Goal: Transaction & Acquisition: Purchase product/service

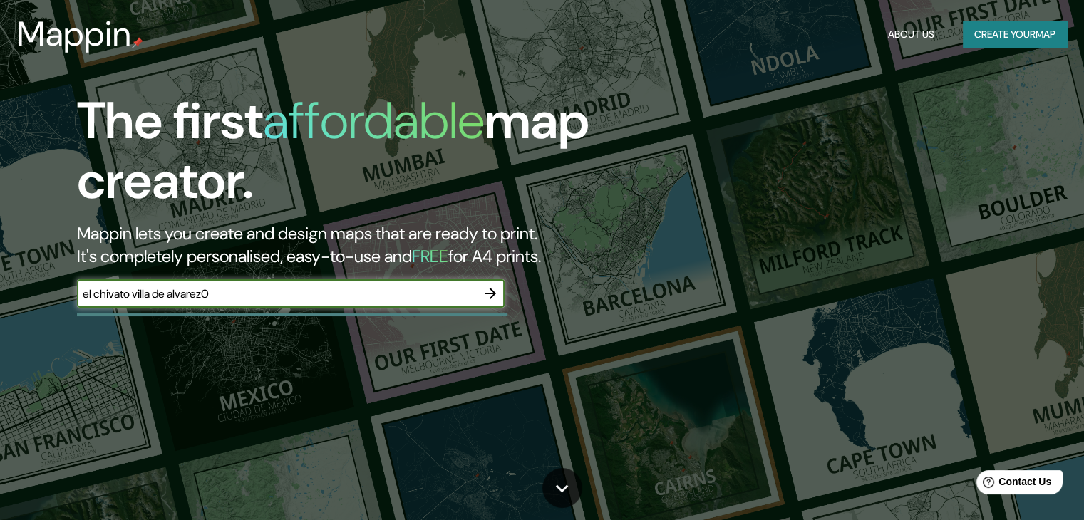
type input "el chivato villa de alvarez"
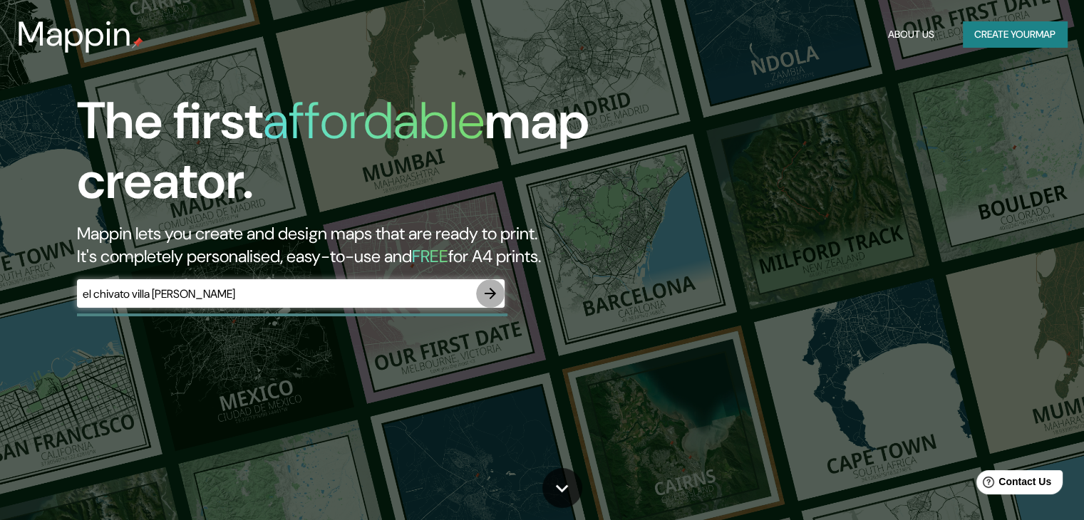
click at [485, 294] on icon "button" at bounding box center [490, 293] width 17 height 17
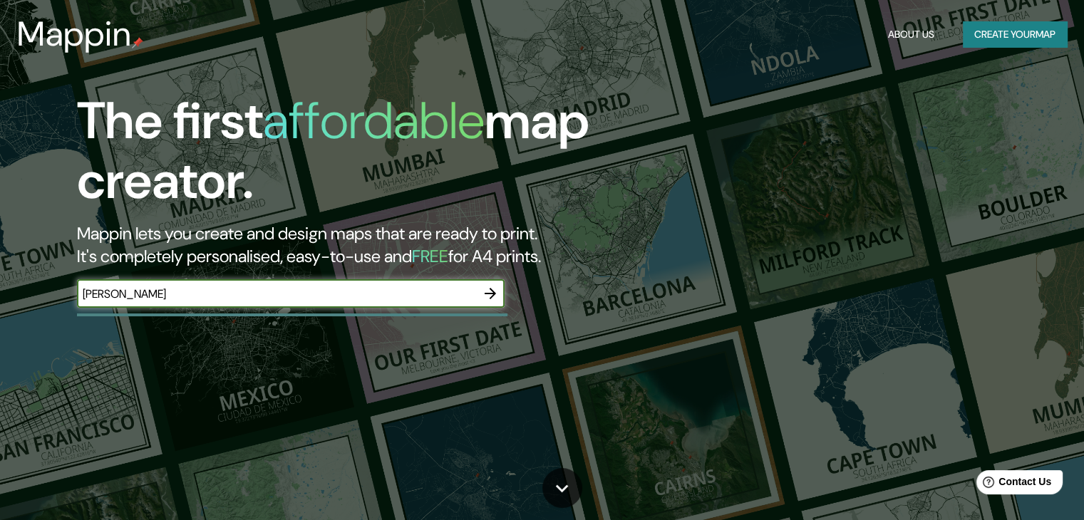
type input "[PERSON_NAME]"
click at [483, 302] on icon "button" at bounding box center [490, 293] width 17 height 17
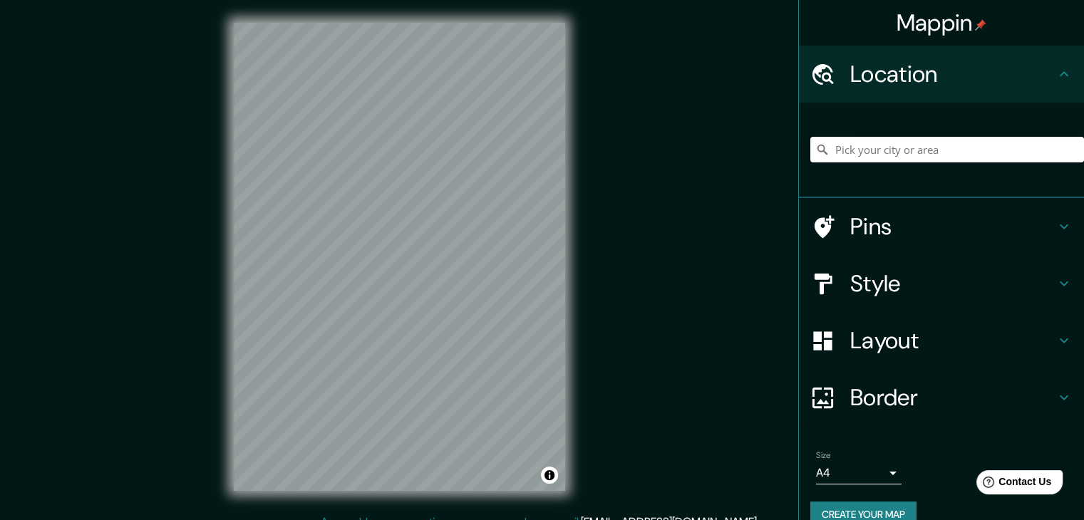
click at [877, 161] on input "Pick your city or area" at bounding box center [948, 150] width 274 height 26
click at [913, 158] on input "Colima, Colima, [GEOGRAPHIC_DATA]" at bounding box center [948, 150] width 274 height 26
click at [977, 151] on input "Colima, Colima, [GEOGRAPHIC_DATA]" at bounding box center [948, 150] width 274 height 26
type input "C"
paste input "er"
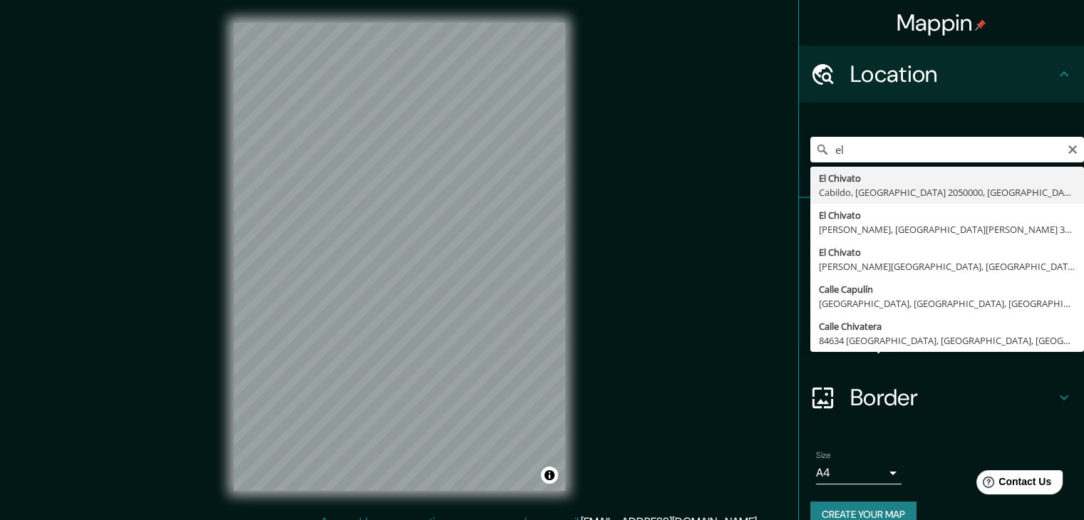
type input "e"
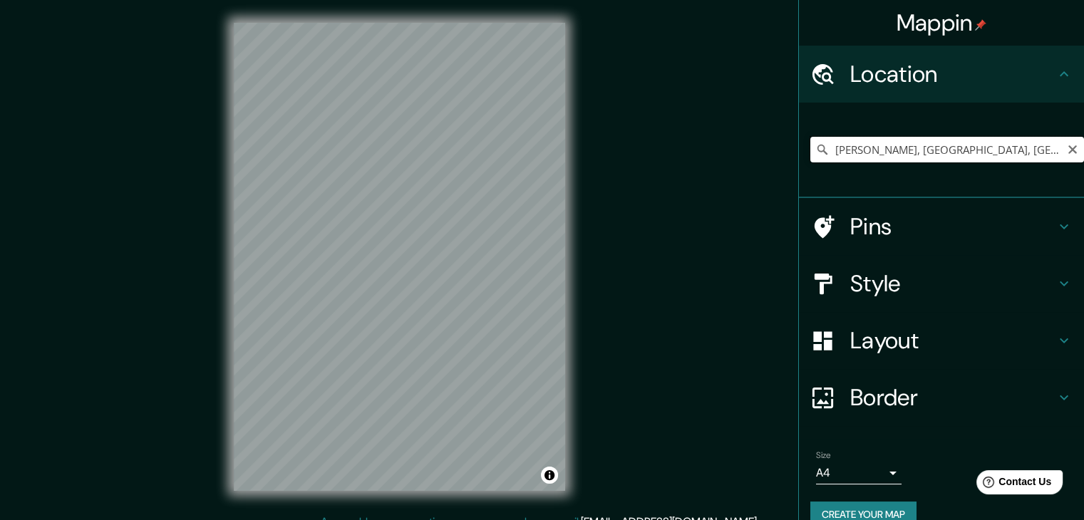
click at [865, 156] on input "Villa de Álvarez, Colima, México" at bounding box center [948, 150] width 274 height 26
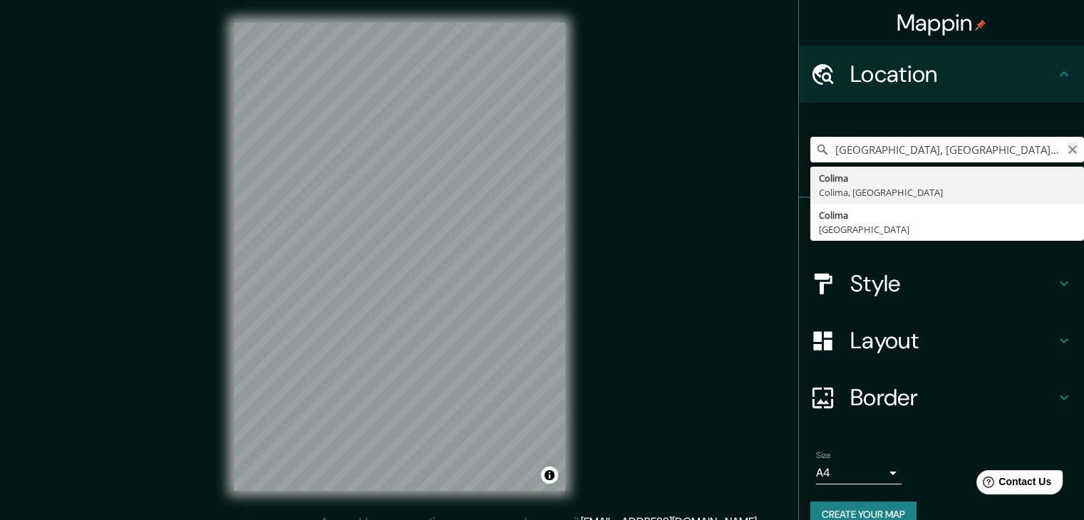
type input "Villa de chivatÁlvarez, Colima, México"
click at [1069, 152] on icon "Clear" at bounding box center [1073, 149] width 9 height 9
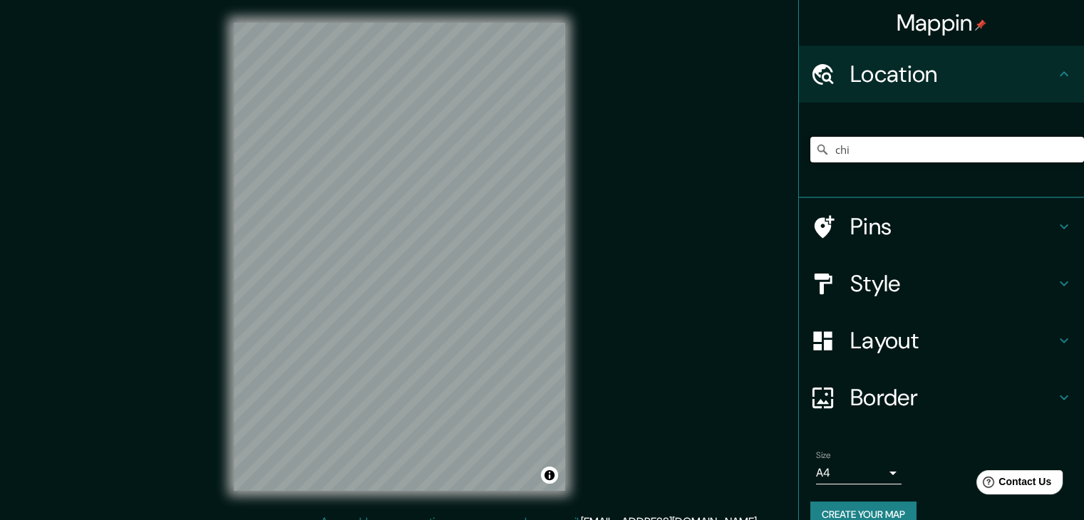
click at [1064, 152] on div "chi" at bounding box center [948, 150] width 274 height 26
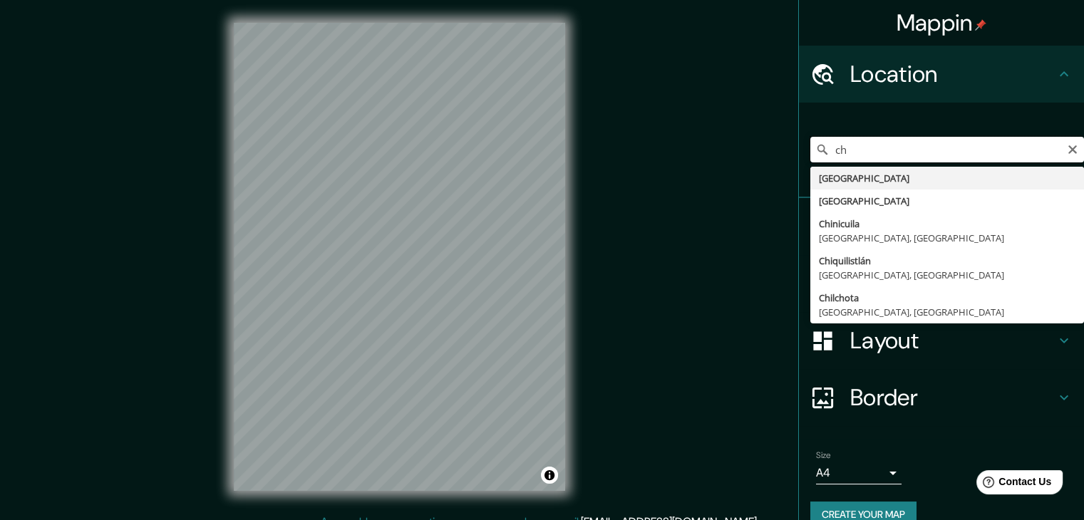
type input "c"
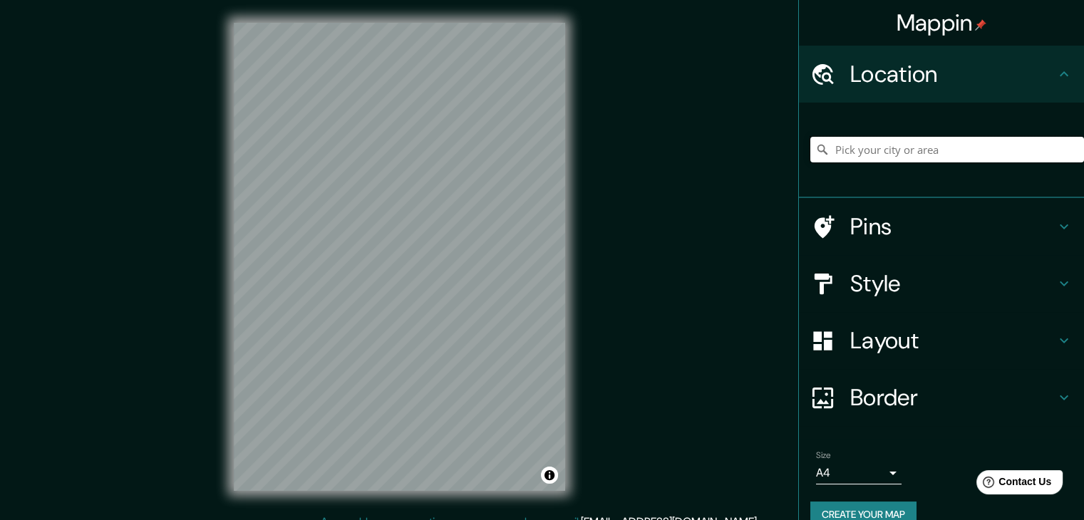
paste input "er"
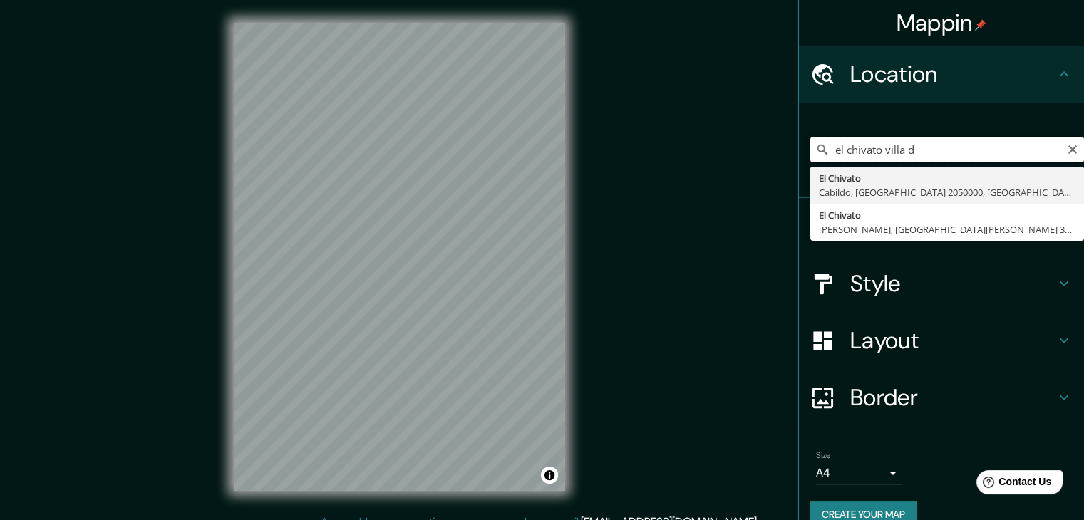
paste input "er"
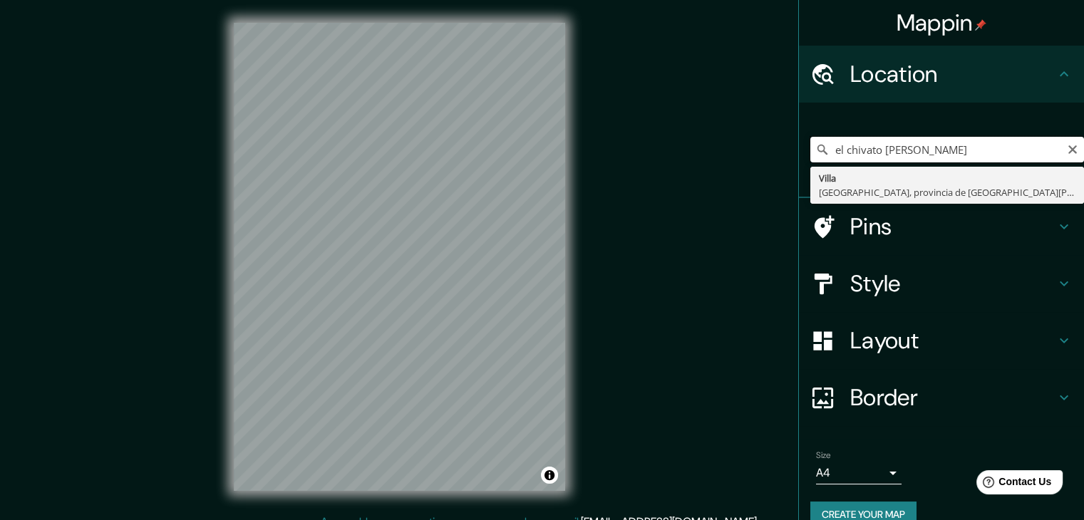
paste input "er"
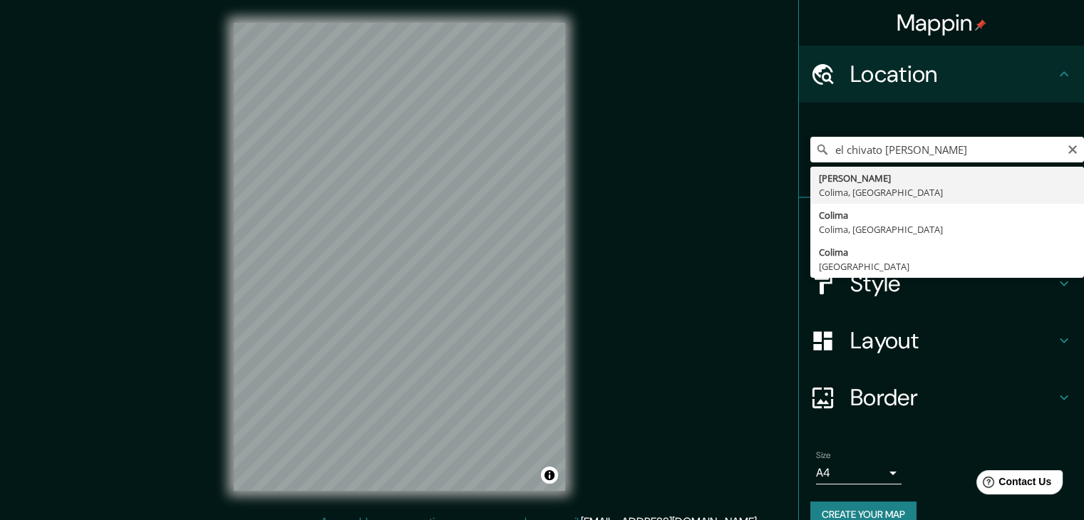
type input "Villa de Álvarez, Colima, México"
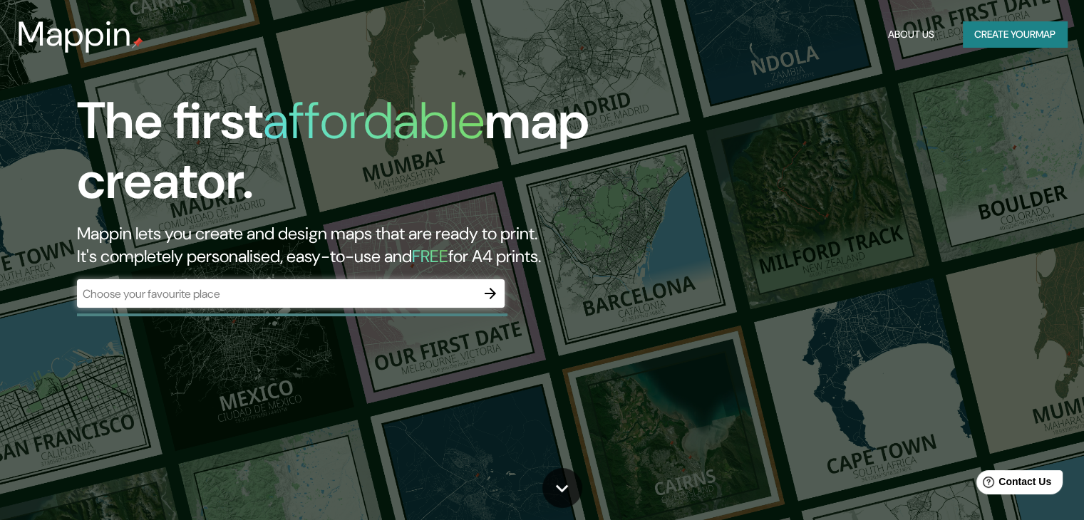
click at [423, 192] on h1 "The first affordable map creator." at bounding box center [348, 156] width 543 height 131
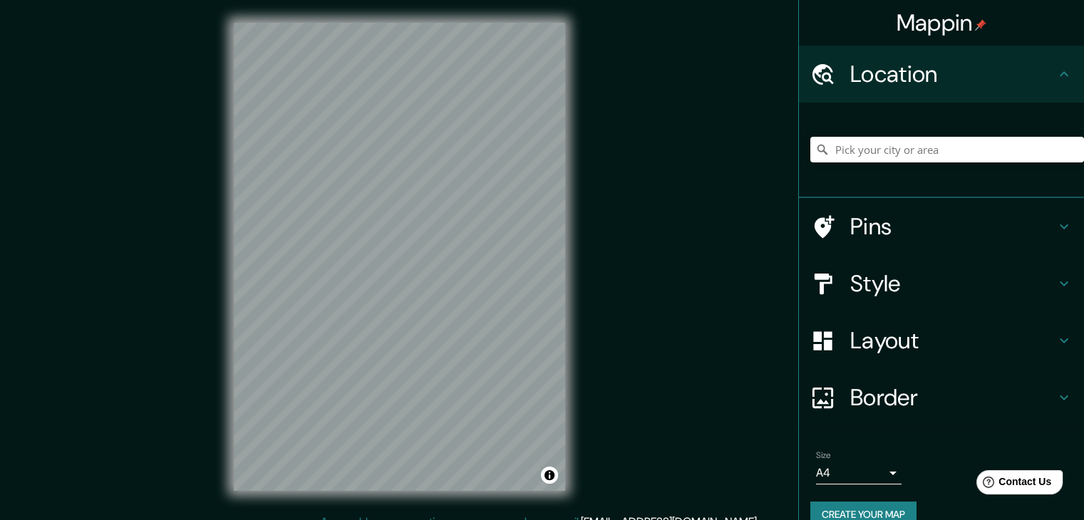
drag, startPoint x: 582, startPoint y: 174, endPoint x: 644, endPoint y: 181, distance: 63.1
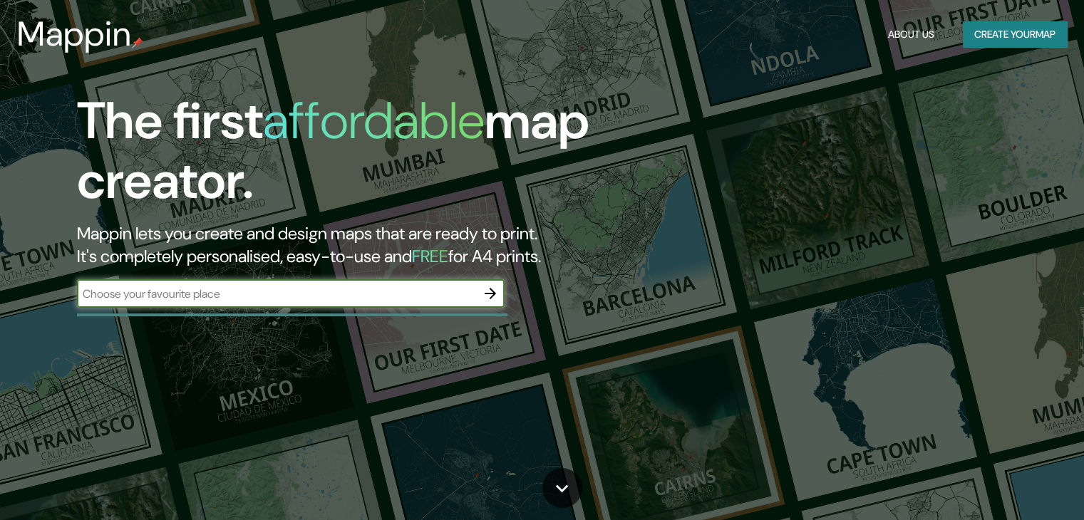
drag, startPoint x: 0, startPoint y: 0, endPoint x: 455, endPoint y: 199, distance: 496.4
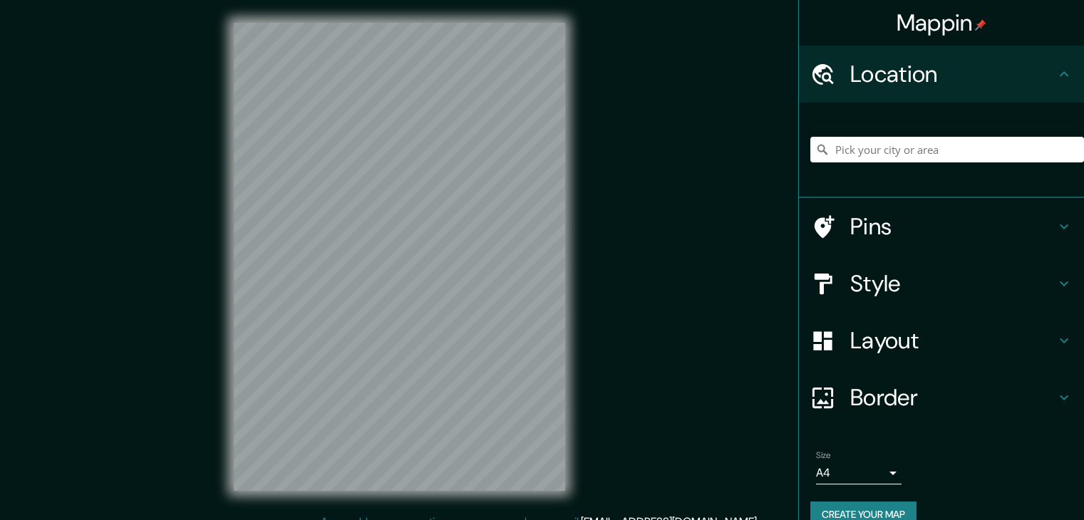
drag, startPoint x: 610, startPoint y: 164, endPoint x: 625, endPoint y: 160, distance: 14.9
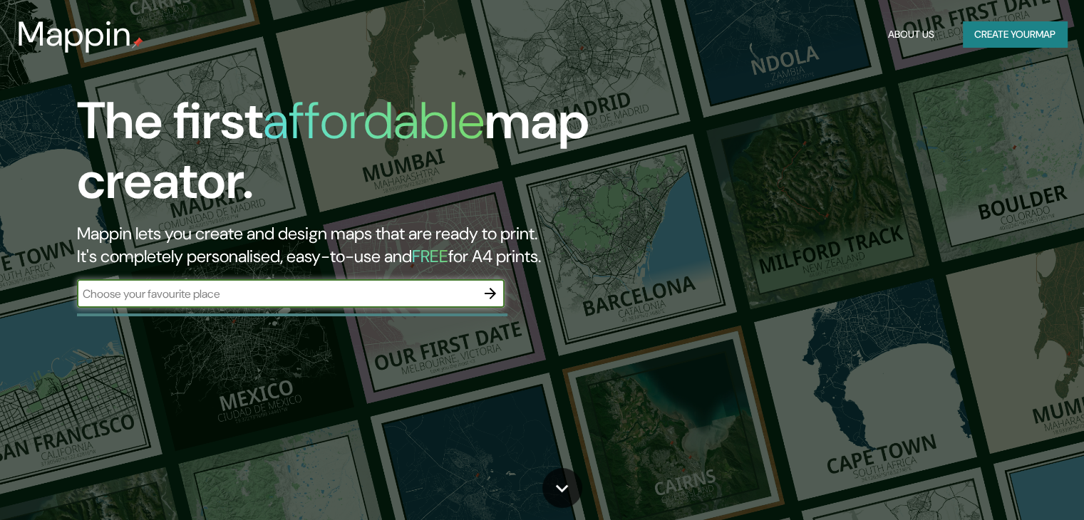
drag, startPoint x: 600, startPoint y: 230, endPoint x: 610, endPoint y: 213, distance: 19.6
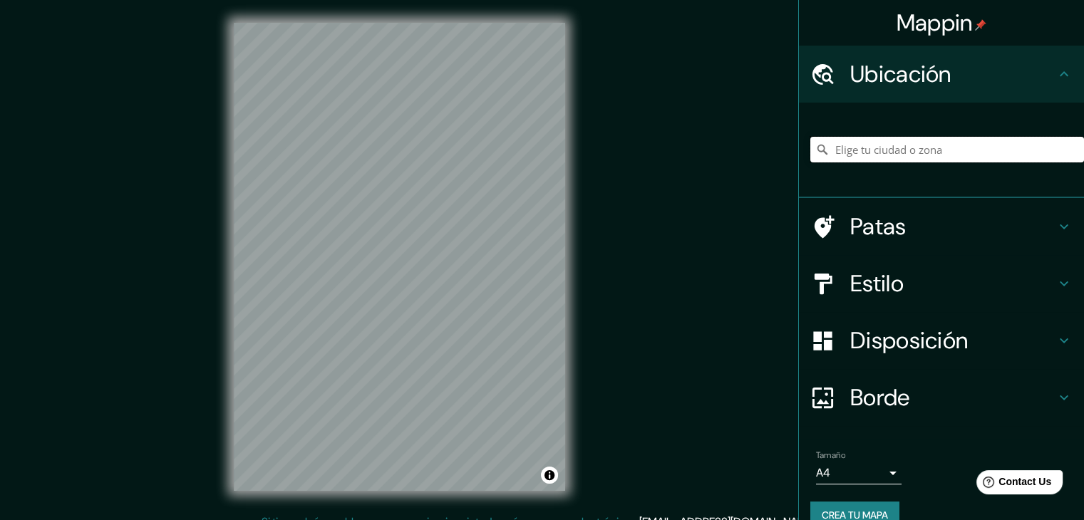
click at [826, 160] on input "Elige tu ciudad o zona" at bounding box center [948, 150] width 274 height 26
type input "Colima, Colima, [GEOGRAPHIC_DATA]"
